Goal: Communication & Community: Answer question/provide support

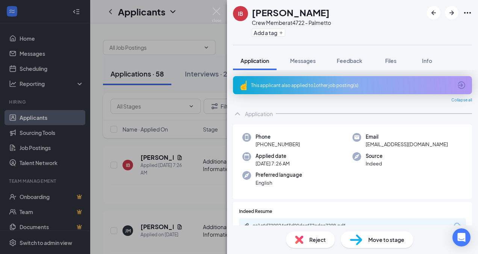
click at [199, 196] on div "IB [PERSON_NAME] Crew Member at 4722 - Palmetto Add a tag Application Messages …" at bounding box center [239, 127] width 478 height 254
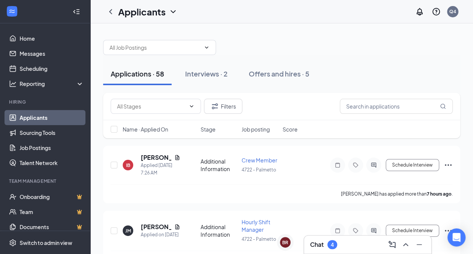
click at [320, 247] on h3 "Chat" at bounding box center [317, 244] width 14 height 8
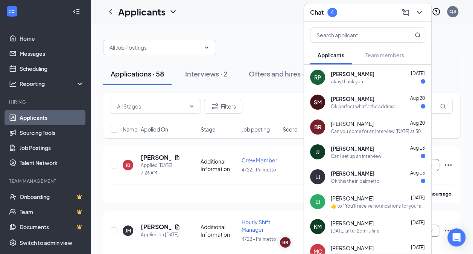
click at [360, 72] on span "[PERSON_NAME]" at bounding box center [353, 74] width 44 height 8
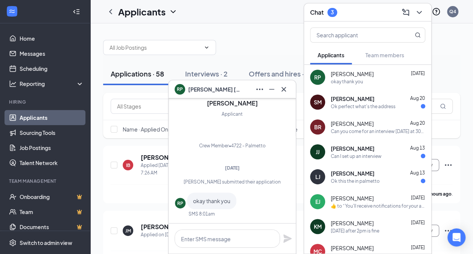
click at [342, 106] on div "Ok perfect what's the address" at bounding box center [363, 106] width 65 height 6
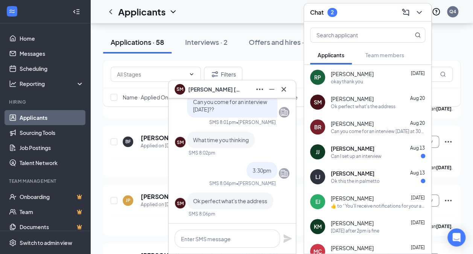
scroll to position [226, 0]
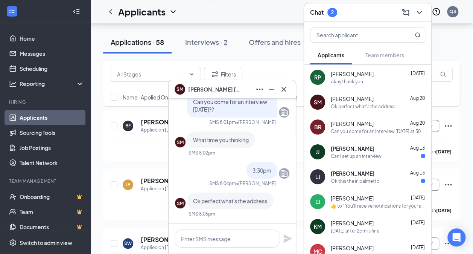
click at [347, 156] on div "Can I set up an interview" at bounding box center [356, 156] width 51 height 6
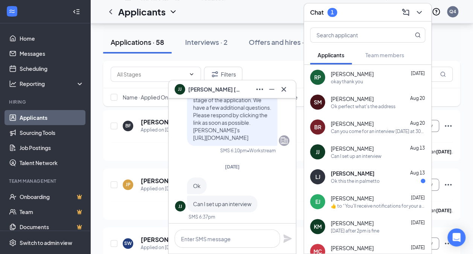
scroll to position [0, 0]
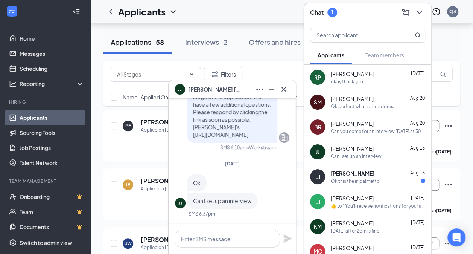
click at [340, 181] on div "Ok this the in palmetto" at bounding box center [355, 181] width 49 height 6
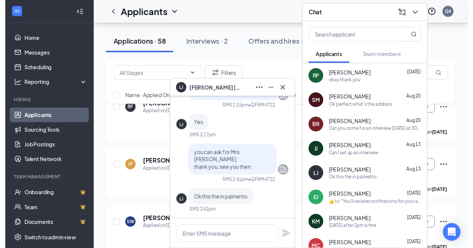
scroll to position [263, 0]
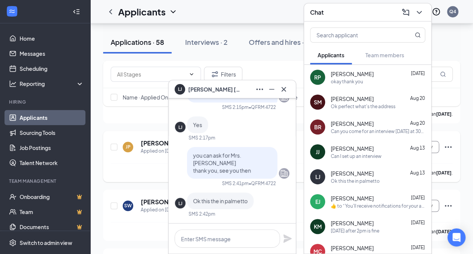
click at [106, 164] on div "[PERSON_NAME] Applied on [DATE] Application Complete Crew Member 4722 - Palmett…" at bounding box center [281, 156] width 357 height 51
click at [113, 149] on div at bounding box center [115, 146] width 8 height 17
click at [112, 153] on div "JP [PERSON_NAME] Applied on [DATE] Application Complete Crew Member 4722 - Palm…" at bounding box center [282, 150] width 342 height 25
click at [113, 153] on div "JP [PERSON_NAME] Applied on [DATE] Application Complete Crew Member 4722 - Palm…" at bounding box center [282, 150] width 342 height 25
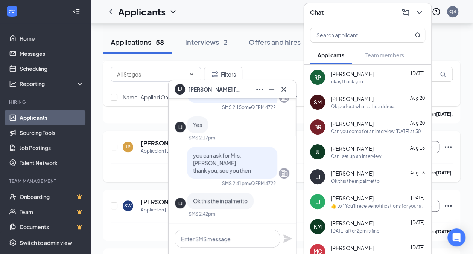
click at [125, 147] on div "JP" at bounding box center [128, 146] width 11 height 11
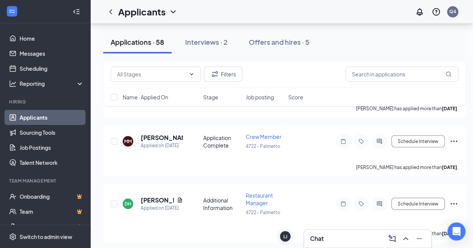
scroll to position [715, 0]
